Goal: Task Accomplishment & Management: Manage account settings

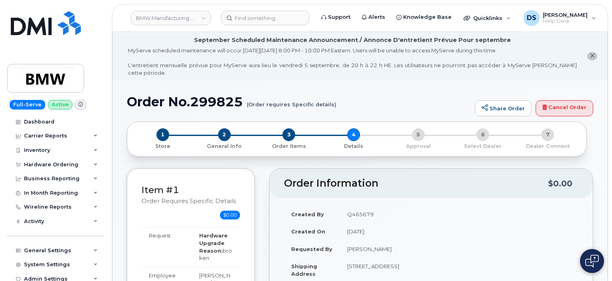
scroll to position [201, 0]
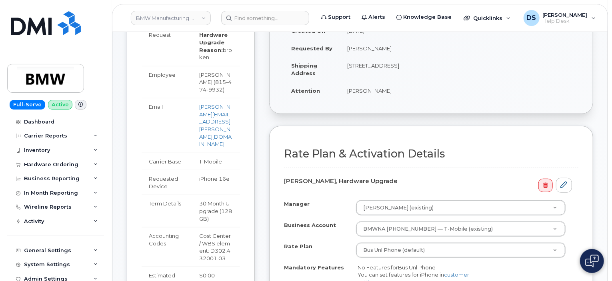
click at [266, 104] on div "Item #1 Order requires Specific details $0.00 Hardware Upgrade [PERSON_NAME] [P…" at bounding box center [360, 210] width 466 height 485
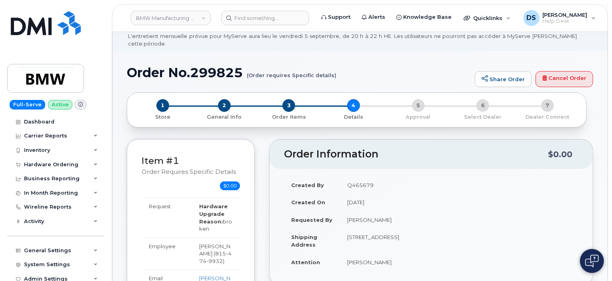
scroll to position [8, 0]
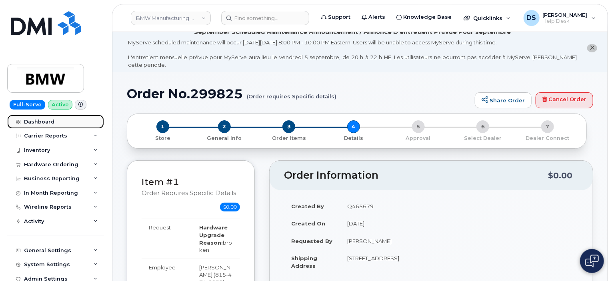
click at [36, 121] on div "Dashboard" at bounding box center [39, 122] width 30 height 6
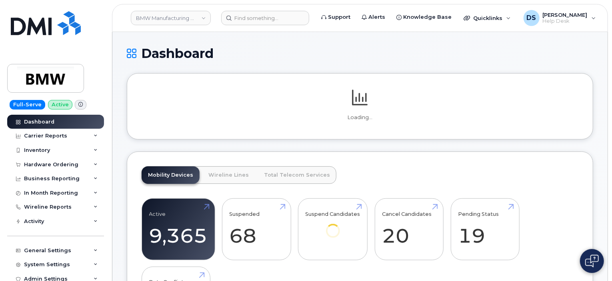
click at [247, 55] on h1 "Dashboard" at bounding box center [360, 53] width 466 height 14
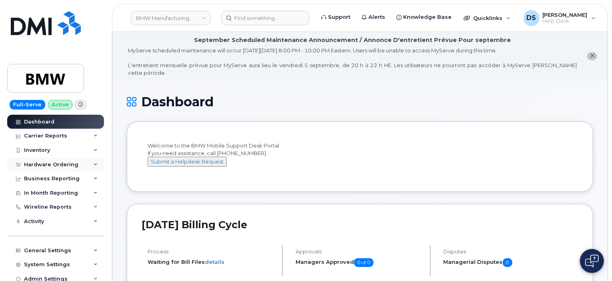
click at [86, 163] on div "Hardware Ordering" at bounding box center [55, 165] width 97 height 14
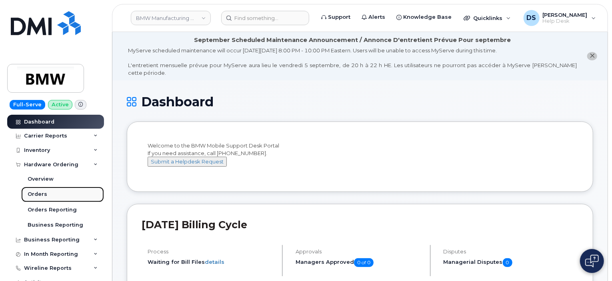
click at [33, 193] on div "Orders" at bounding box center [38, 194] width 20 height 7
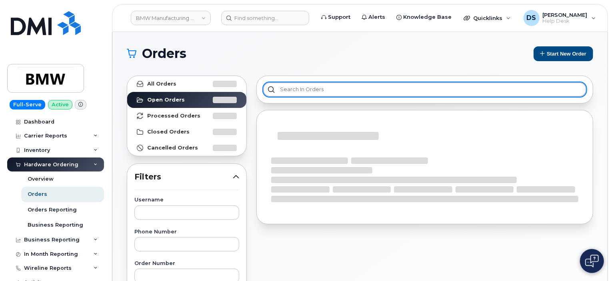
click at [288, 88] on input "text" at bounding box center [424, 89] width 323 height 14
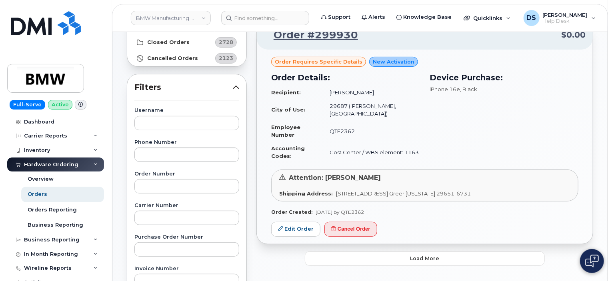
scroll to position [90, 0]
type input "spec"
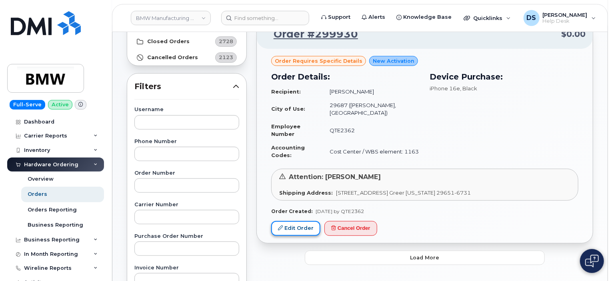
click at [295, 227] on link "Edit Order" at bounding box center [295, 228] width 49 height 15
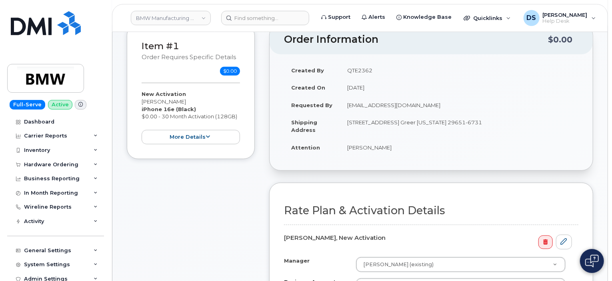
scroll to position [162, 0]
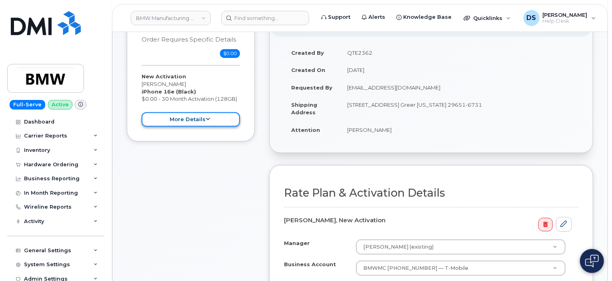
click at [207, 117] on icon at bounding box center [208, 119] width 4 height 5
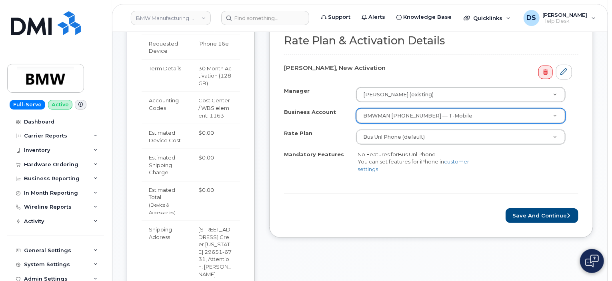
scroll to position [341, 0]
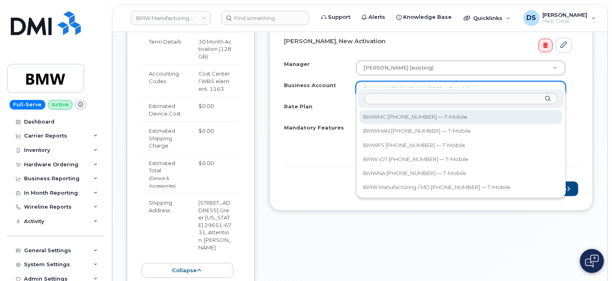
select select "12251"
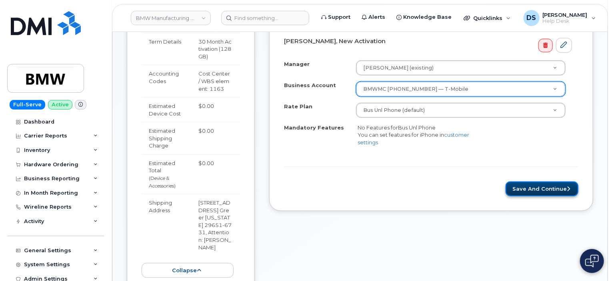
click at [511, 182] on button "Save and Continue" at bounding box center [542, 189] width 73 height 15
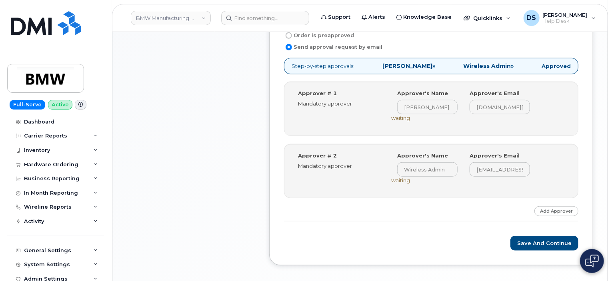
scroll to position [317, 0]
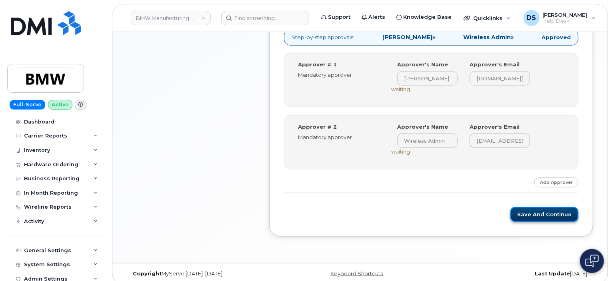
click at [541, 212] on button "Save and Continue" at bounding box center [544, 214] width 68 height 15
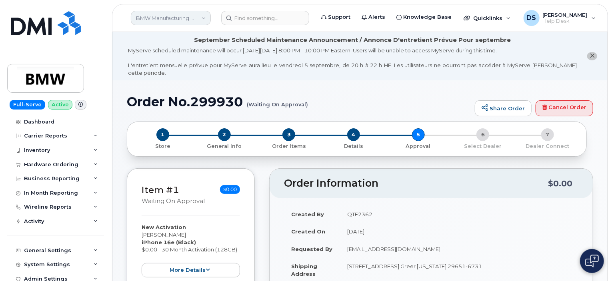
click at [205, 17] on link "BMW Manufacturing Co LLC" at bounding box center [171, 18] width 80 height 14
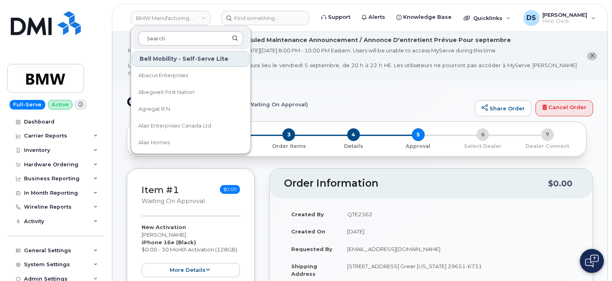
click at [187, 36] on input at bounding box center [190, 38] width 105 height 14
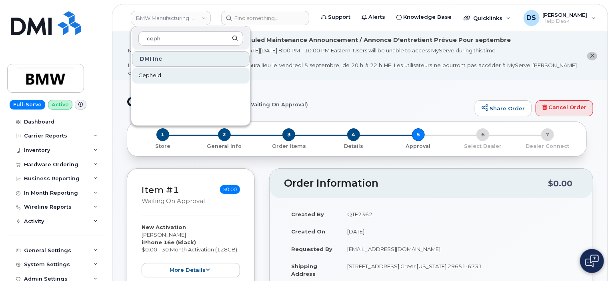
type input "ceph"
click at [157, 75] on span "Cepheid" at bounding box center [149, 76] width 23 height 8
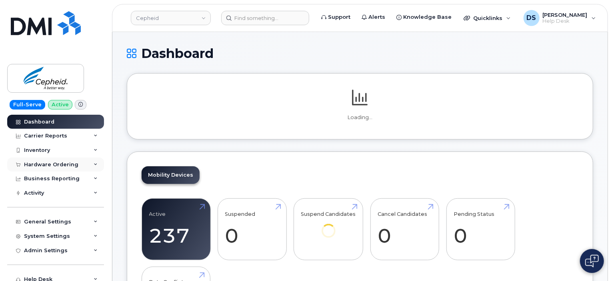
click at [93, 168] on div "Hardware Ordering" at bounding box center [55, 165] width 97 height 14
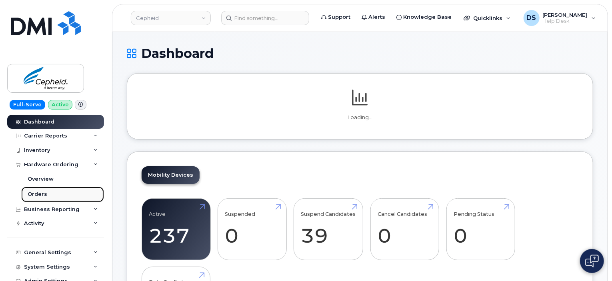
click at [49, 193] on link "Orders" at bounding box center [62, 194] width 83 height 15
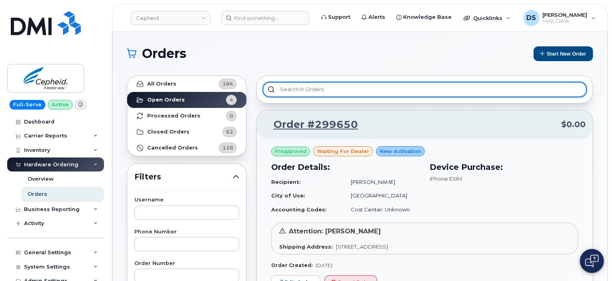
click at [338, 92] on input "text" at bounding box center [424, 89] width 323 height 14
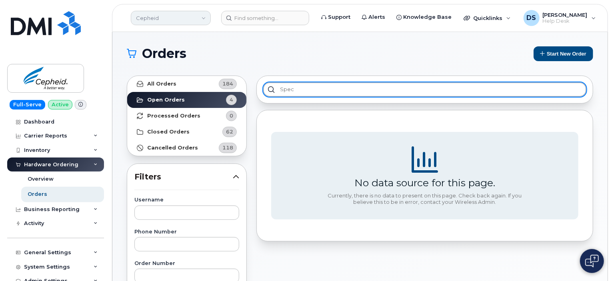
type input "spec"
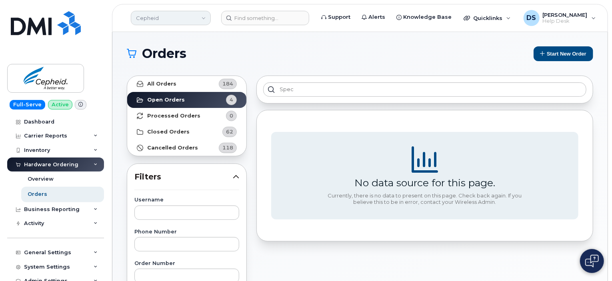
click at [200, 16] on link "Cepheid" at bounding box center [171, 18] width 80 height 14
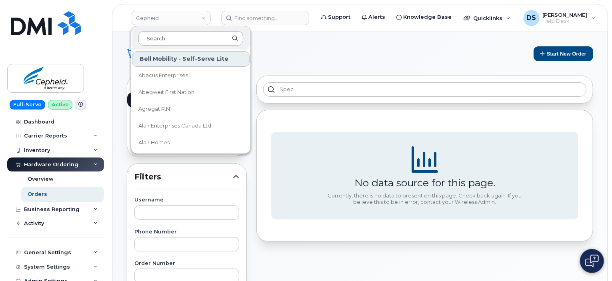
click at [179, 36] on input at bounding box center [190, 38] width 105 height 14
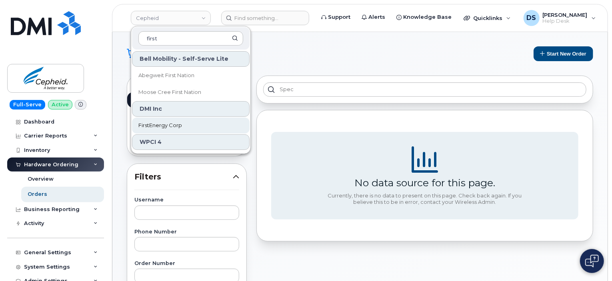
type input "first"
click at [165, 125] on span "FirstEnergy Corp" at bounding box center [160, 126] width 44 height 8
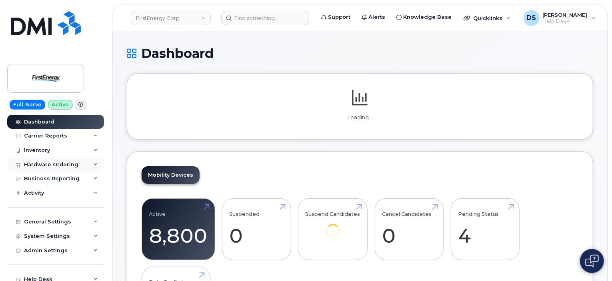
click at [38, 162] on div "Hardware Ordering" at bounding box center [51, 165] width 54 height 6
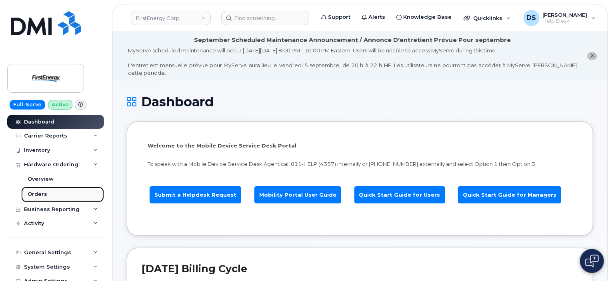
click at [36, 193] on div "Orders" at bounding box center [38, 194] width 20 height 7
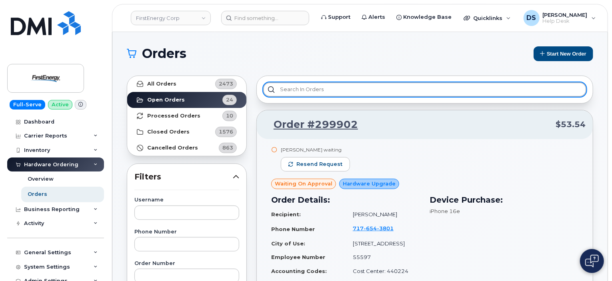
click at [287, 90] on input "text" at bounding box center [424, 89] width 323 height 14
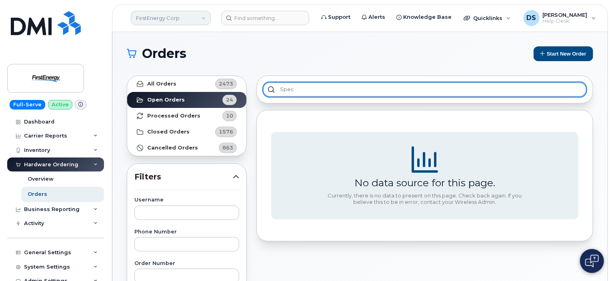
type input "spec"
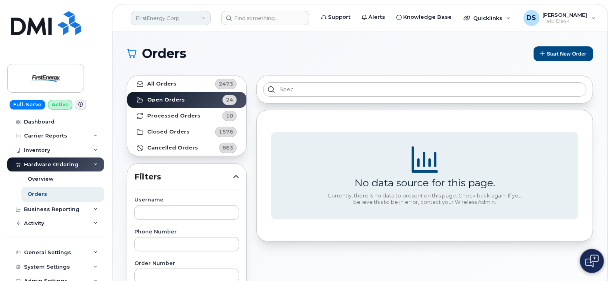
click at [184, 17] on link "FirstEnergy Corp" at bounding box center [171, 18] width 80 height 14
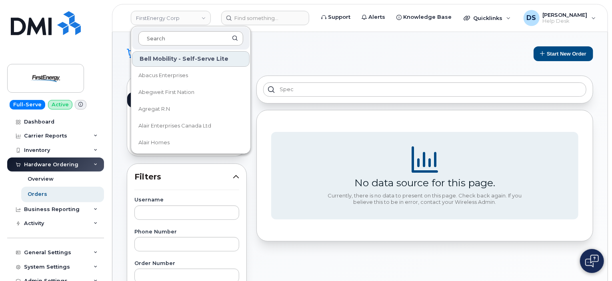
click at [174, 37] on input at bounding box center [190, 38] width 105 height 14
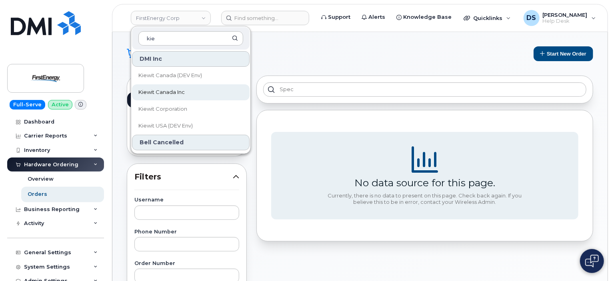
type input "kie"
click at [169, 90] on span "Kiewit Canada Inc" at bounding box center [161, 92] width 46 height 8
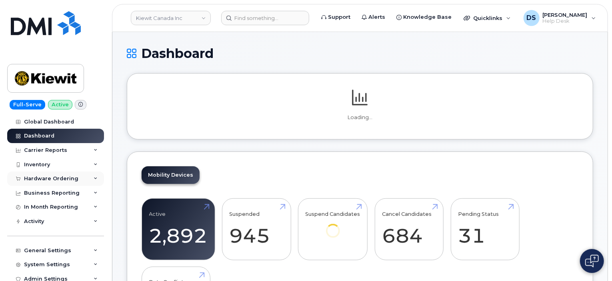
click at [90, 182] on div "Hardware Ordering" at bounding box center [55, 179] width 97 height 14
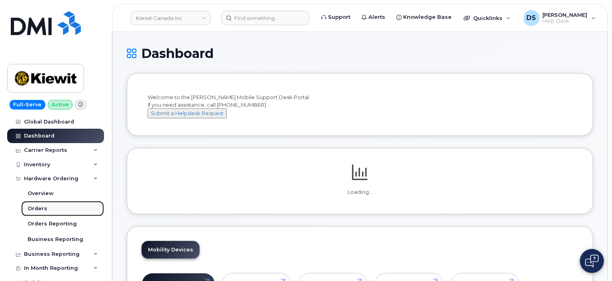
click at [46, 206] on link "Orders" at bounding box center [62, 208] width 83 height 15
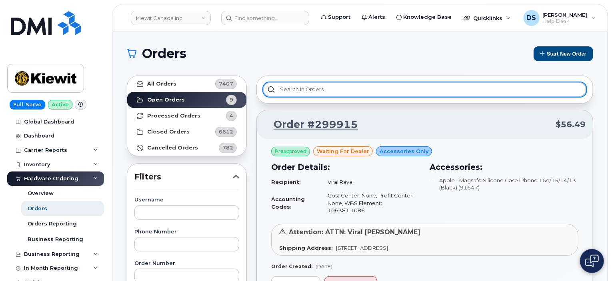
click at [335, 88] on input "text" at bounding box center [424, 89] width 323 height 14
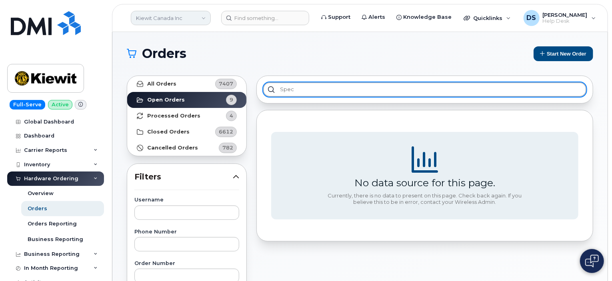
type input "spec"
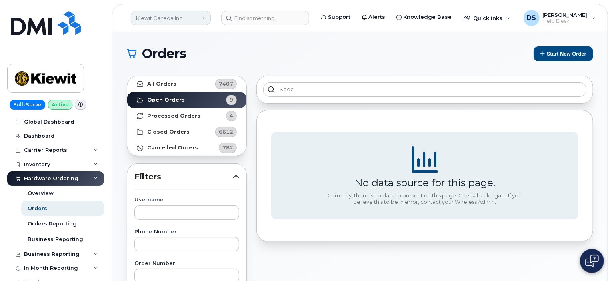
click at [206, 18] on link "Kiewit Canada Inc" at bounding box center [171, 18] width 80 height 14
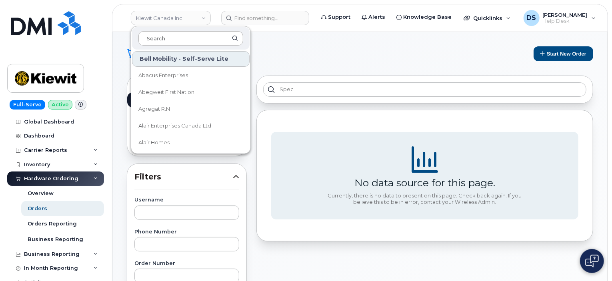
click at [177, 41] on input at bounding box center [190, 38] width 105 height 14
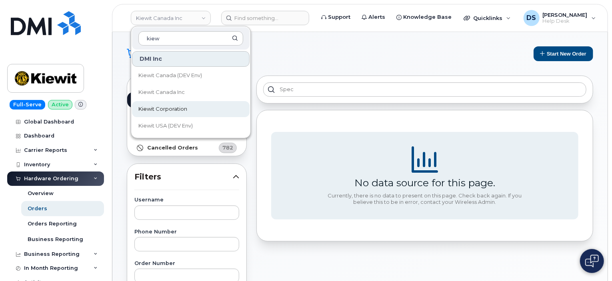
type input "kiew"
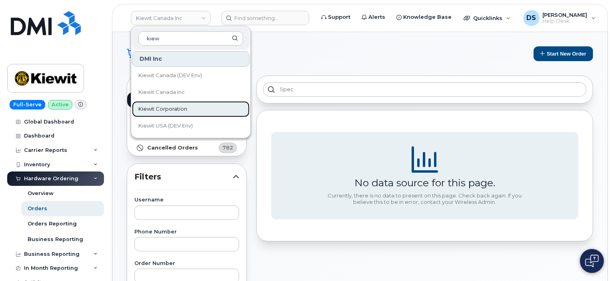
click at [166, 105] on span "Kiewit Corporation" at bounding box center [162, 109] width 49 height 8
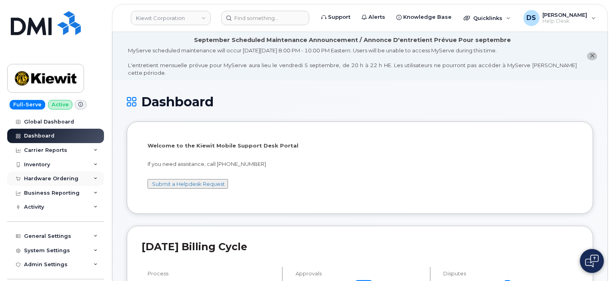
click at [94, 180] on icon at bounding box center [96, 179] width 4 height 4
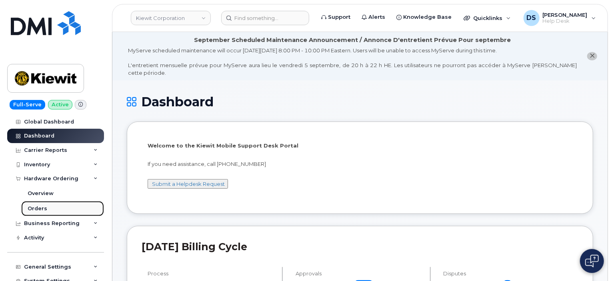
click at [51, 206] on link "Orders" at bounding box center [62, 208] width 83 height 15
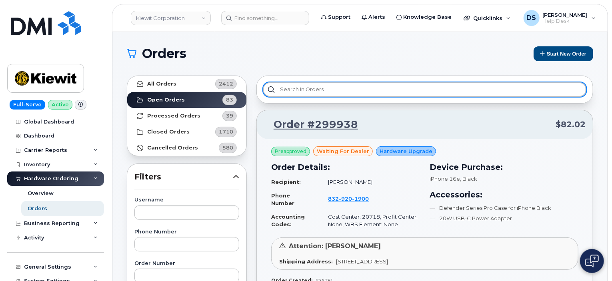
click at [312, 94] on input "text" at bounding box center [424, 89] width 323 height 14
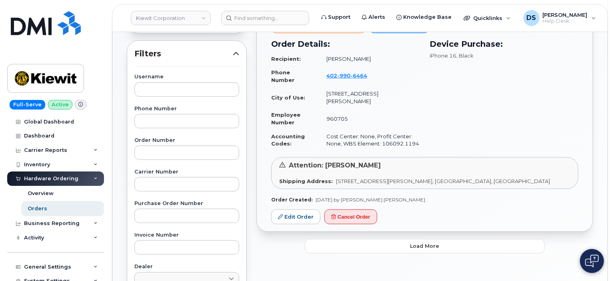
scroll to position [115, 0]
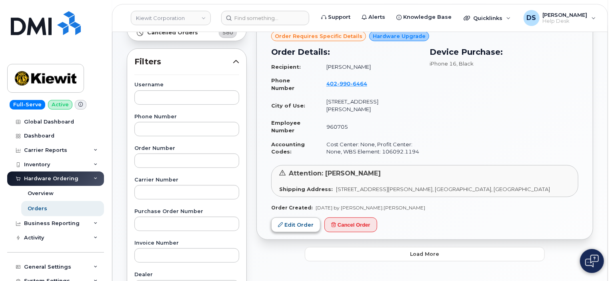
type input "spec"
click at [294, 218] on link "Edit Order" at bounding box center [295, 225] width 49 height 15
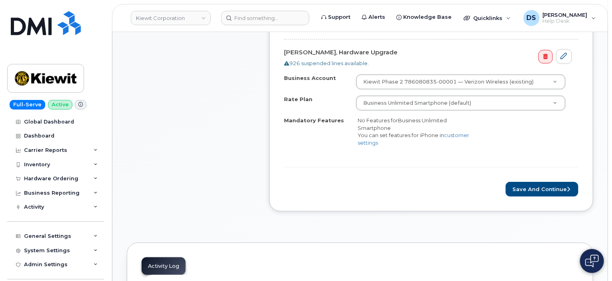
scroll to position [346, 0]
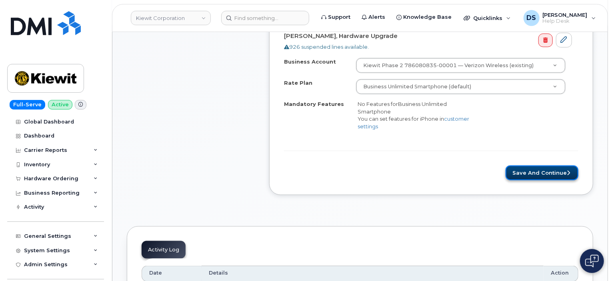
click at [546, 166] on button "Save and Continue" at bounding box center [542, 173] width 73 height 15
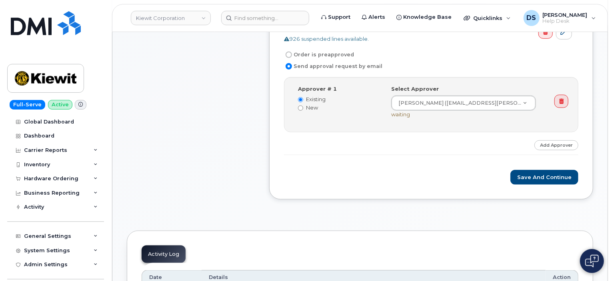
scroll to position [366, 0]
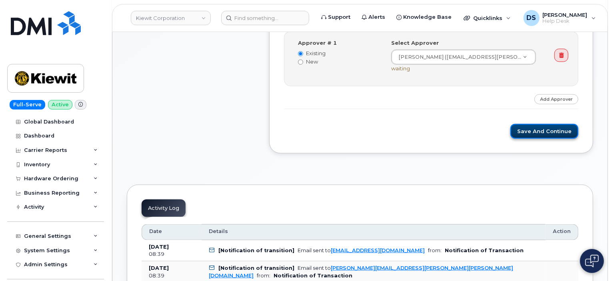
click at [553, 126] on button "Save and Continue" at bounding box center [544, 131] width 68 height 15
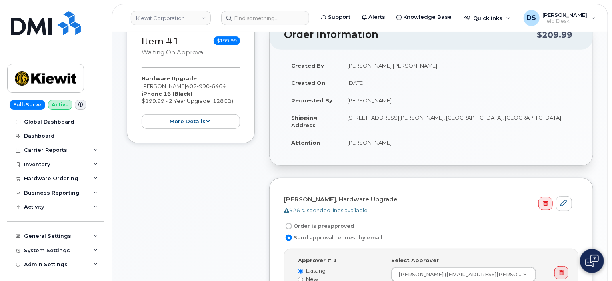
scroll to position [160, 0]
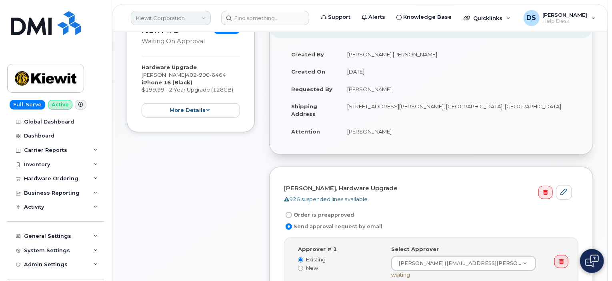
click at [202, 16] on link "Kiewit Corporation" at bounding box center [171, 18] width 80 height 14
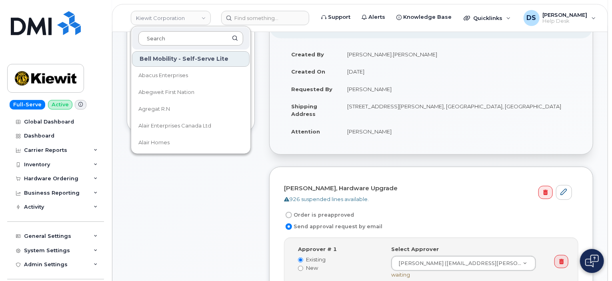
click at [171, 38] on input at bounding box center [190, 38] width 105 height 14
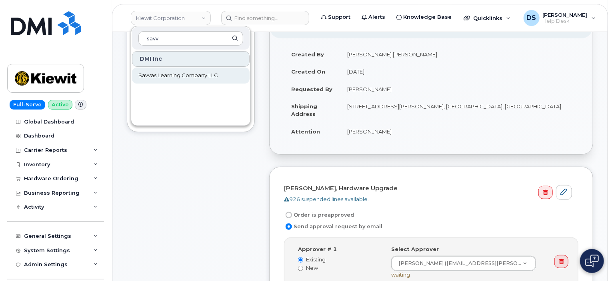
type input "savv"
click at [165, 73] on span "Savvas Learning Company LLC" at bounding box center [178, 76] width 80 height 8
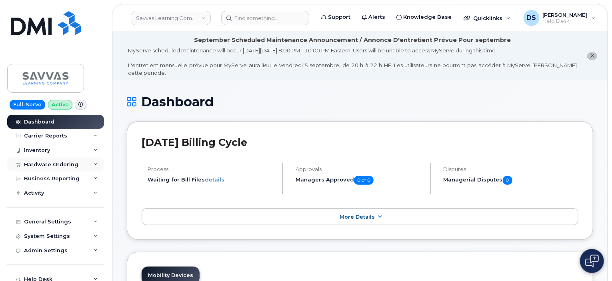
click at [51, 164] on div "Hardware Ordering" at bounding box center [51, 165] width 54 height 6
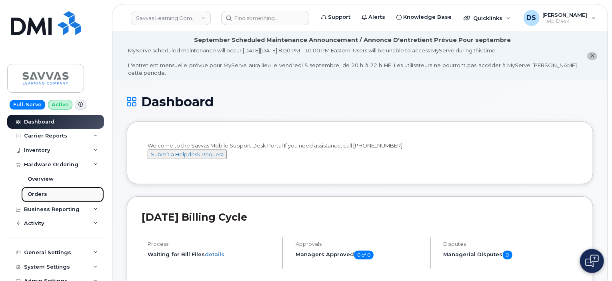
click at [39, 197] on div "Orders" at bounding box center [38, 194] width 20 height 7
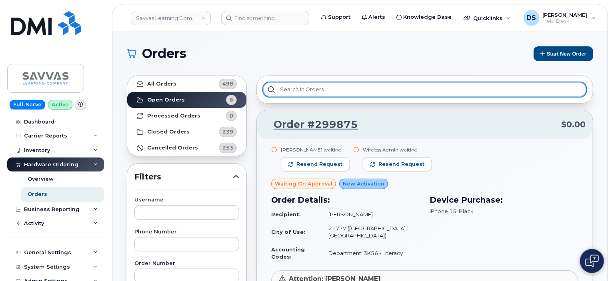
click at [302, 93] on input "text" at bounding box center [424, 89] width 323 height 14
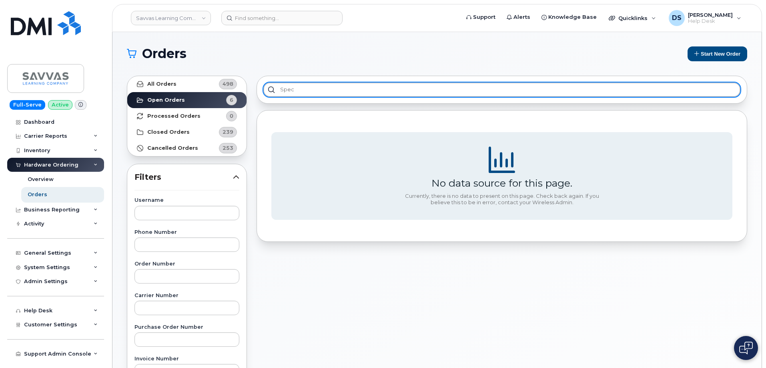
type input "spec"
